Goal: Information Seeking & Learning: Learn about a topic

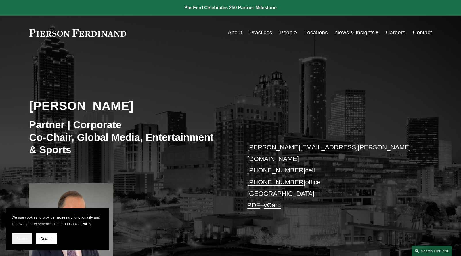
click at [22, 241] on button "Accept" at bounding box center [22, 239] width 21 height 12
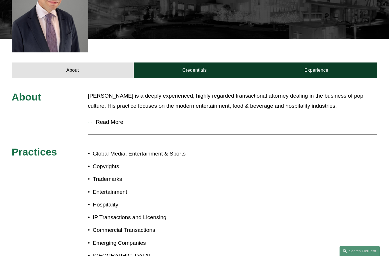
scroll to position [246, 0]
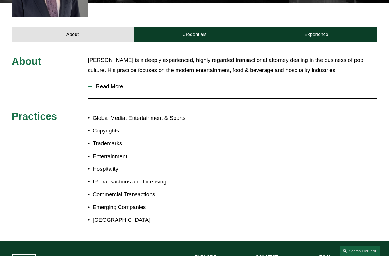
click at [123, 83] on span "Read More" at bounding box center [235, 86] width 286 height 6
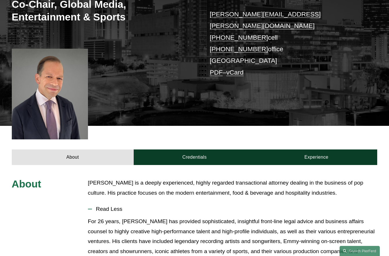
scroll to position [122, 0]
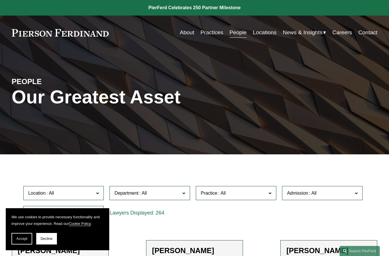
scroll to position [6272, 0]
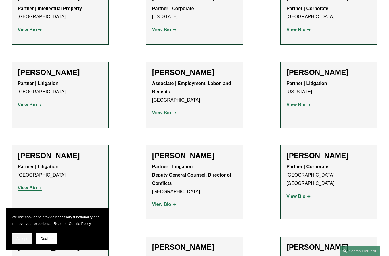
click at [28, 236] on button "Accept" at bounding box center [22, 239] width 21 height 12
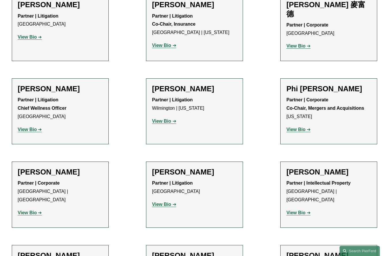
scroll to position [6145, 0]
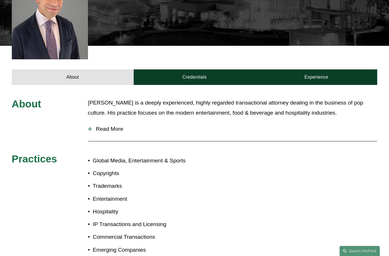
scroll to position [138, 0]
